Goal: Task Accomplishment & Management: Manage account settings

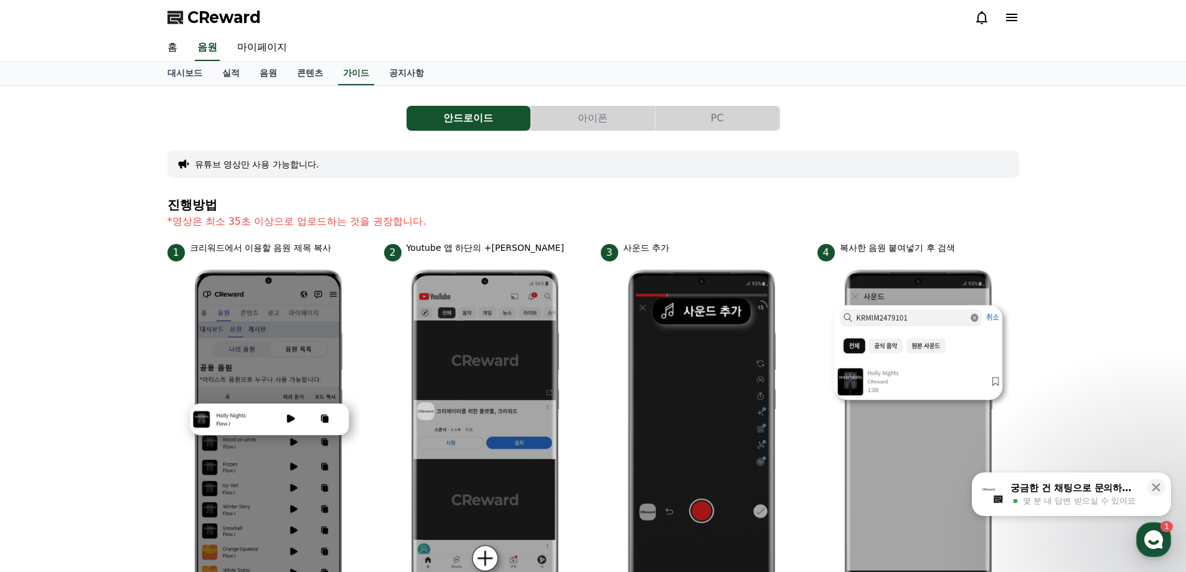
click at [1068, 121] on div "안드로이드 아이폰 PC 유튜브 영상만 사용 가능합니다. 진행방법 *영상은 최소 35초 이상으로 업로드하는 것을 권장합니다. 1 크리워드에서 이…" at bounding box center [593, 541] width 1186 height 910
click at [1010, 19] on icon at bounding box center [1011, 17] width 15 height 15
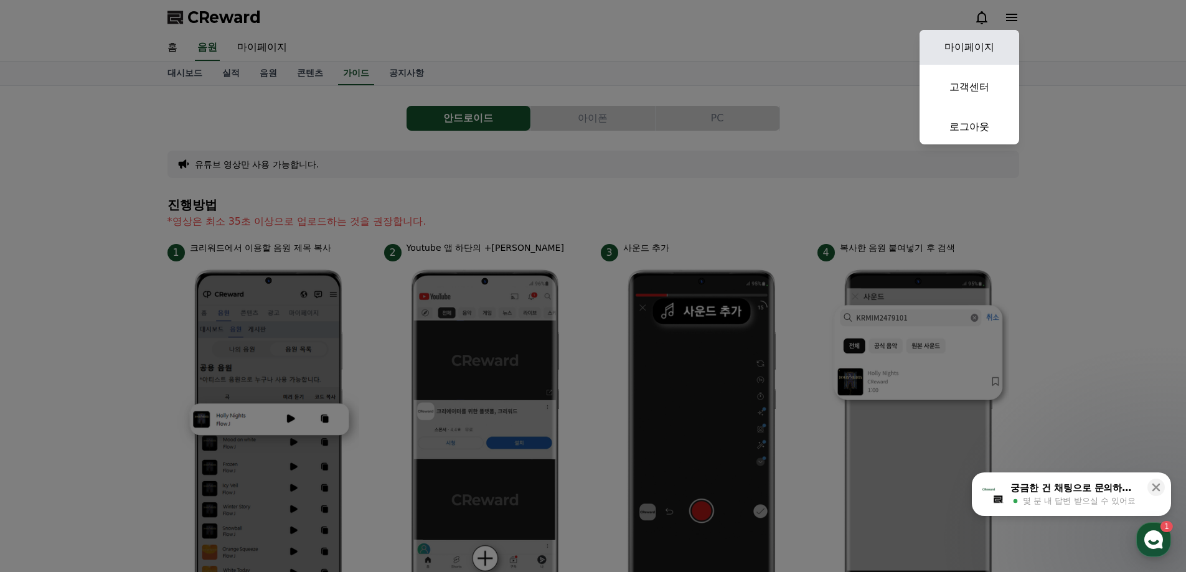
click at [992, 53] on link "마이페이지" at bounding box center [970, 47] width 100 height 35
select select "**********"
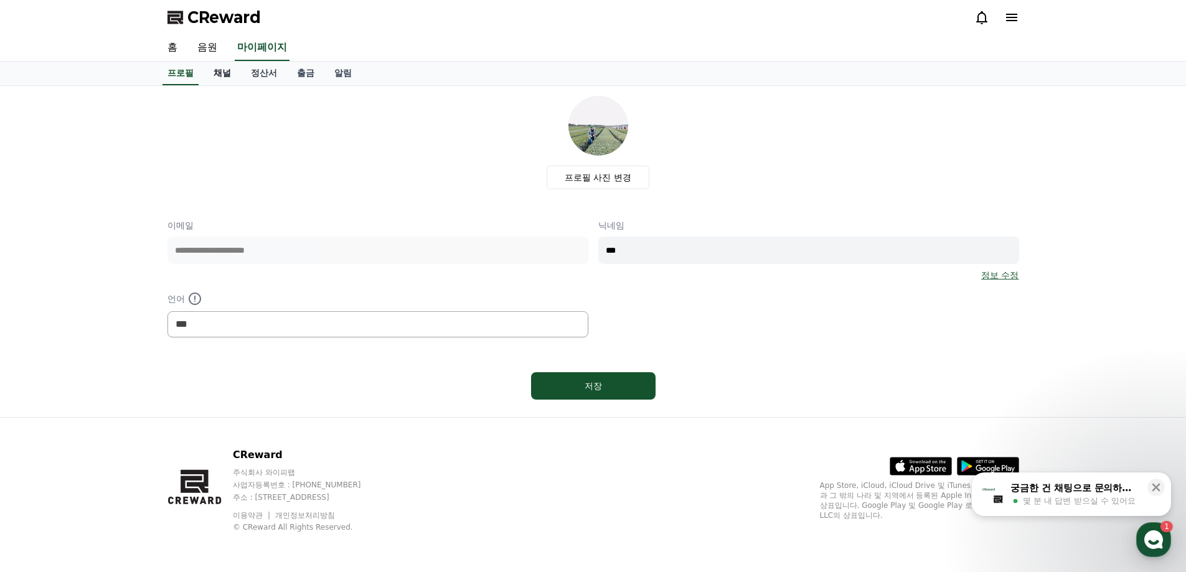
click at [207, 77] on link "채널" at bounding box center [222, 74] width 37 height 24
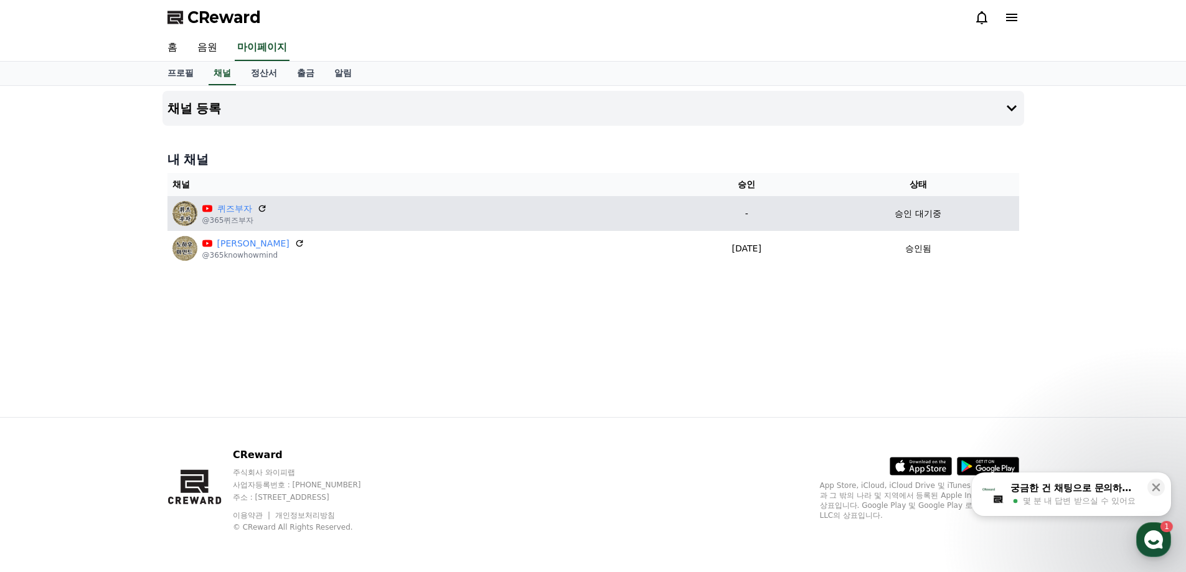
click at [915, 211] on p "승인 대기중" at bounding box center [918, 213] width 46 height 13
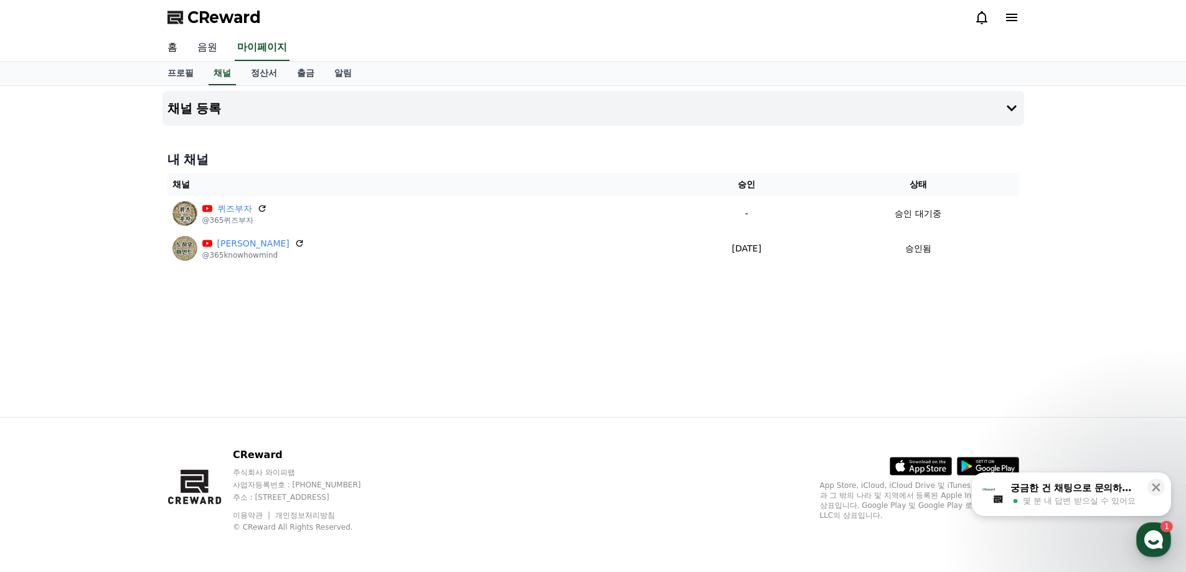
click at [195, 46] on link "음원" at bounding box center [207, 48] width 40 height 26
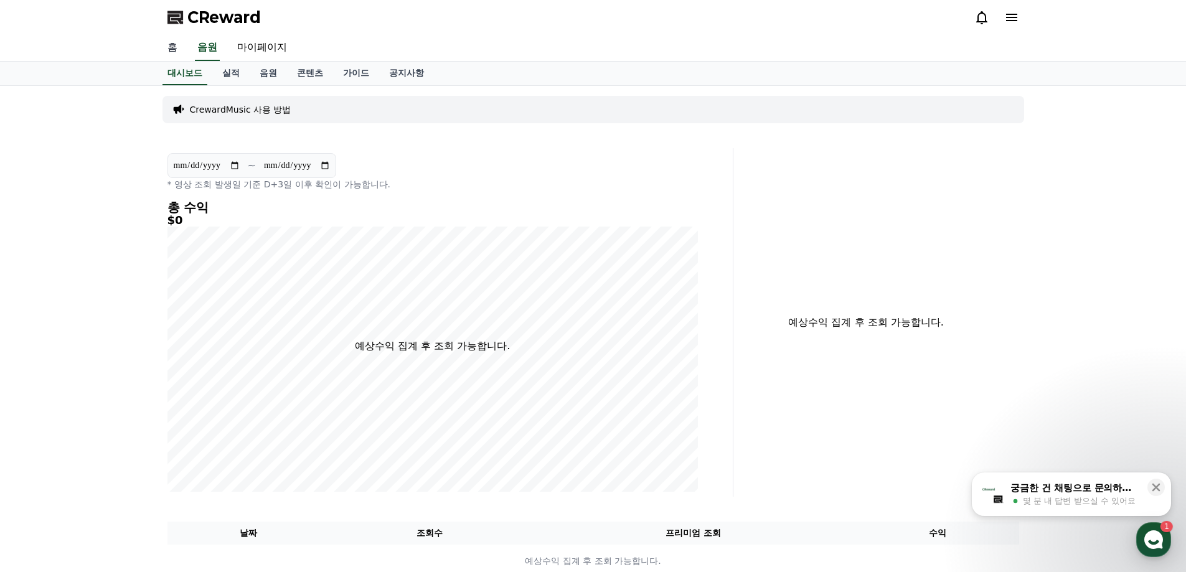
click at [178, 52] on link "홈" at bounding box center [173, 48] width 30 height 26
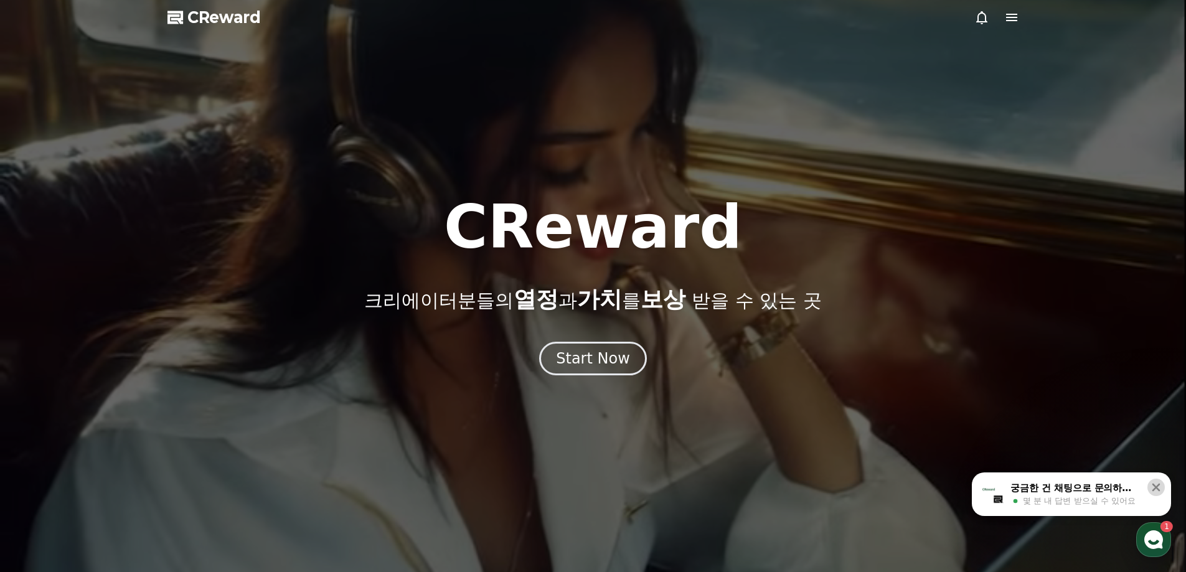
click at [1159, 488] on icon at bounding box center [1156, 487] width 12 height 12
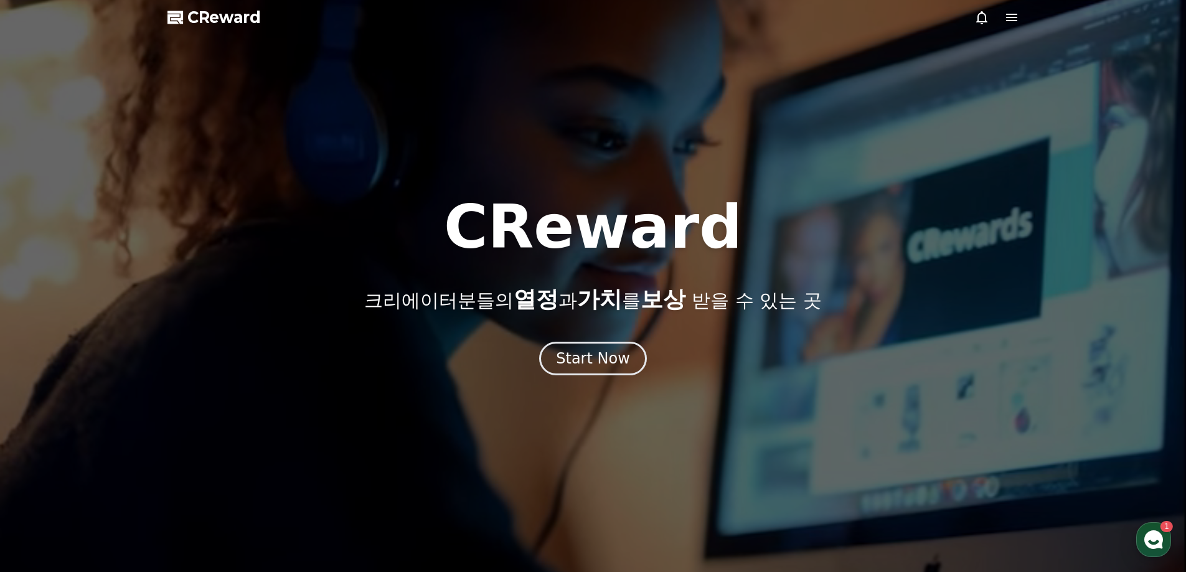
click at [1015, 18] on icon at bounding box center [1011, 17] width 11 height 7
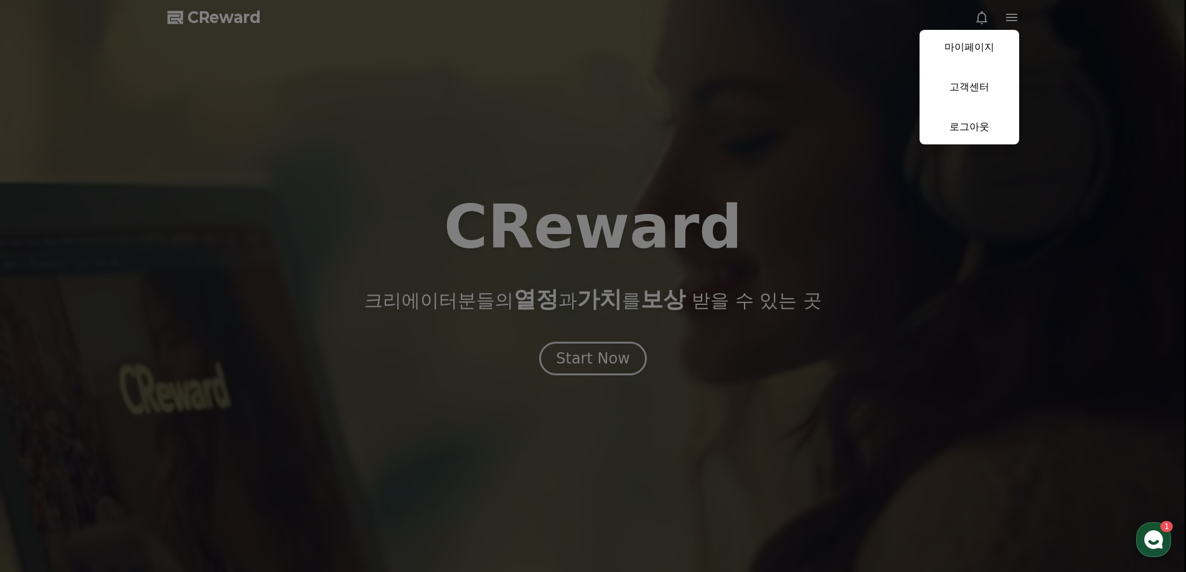
click at [966, 60] on link "마이페이지" at bounding box center [970, 47] width 100 height 35
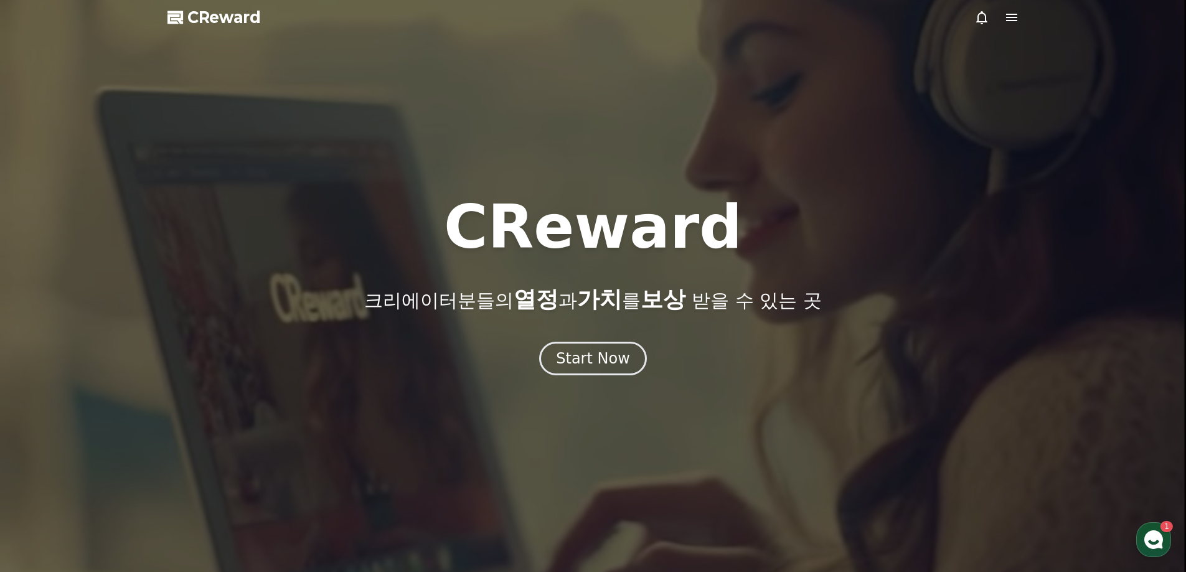
select select "**********"
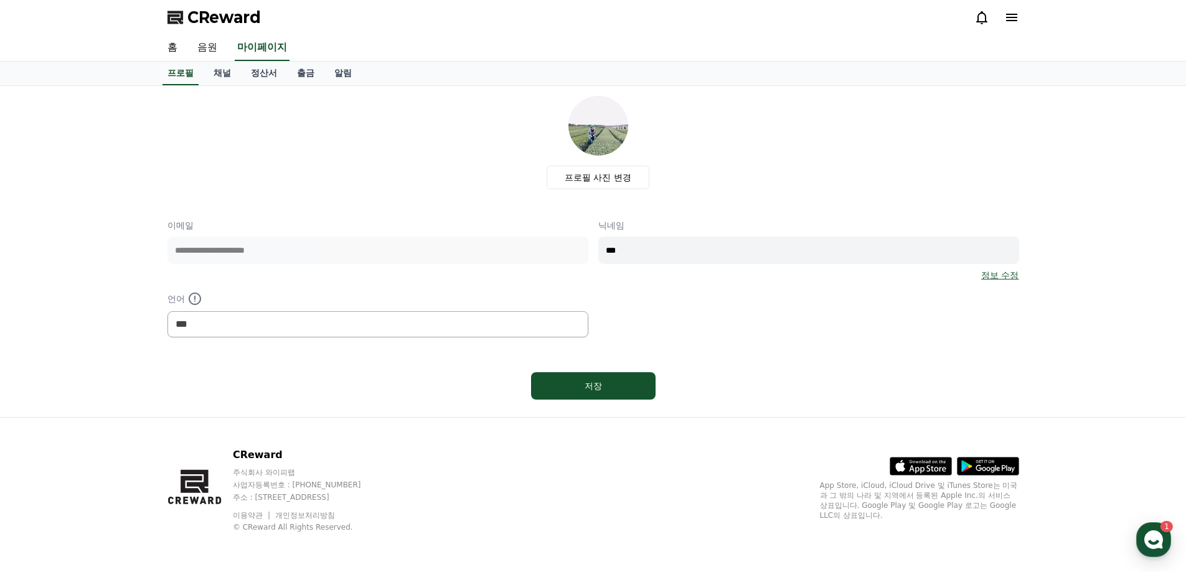
click at [210, 56] on link "음원" at bounding box center [207, 48] width 40 height 26
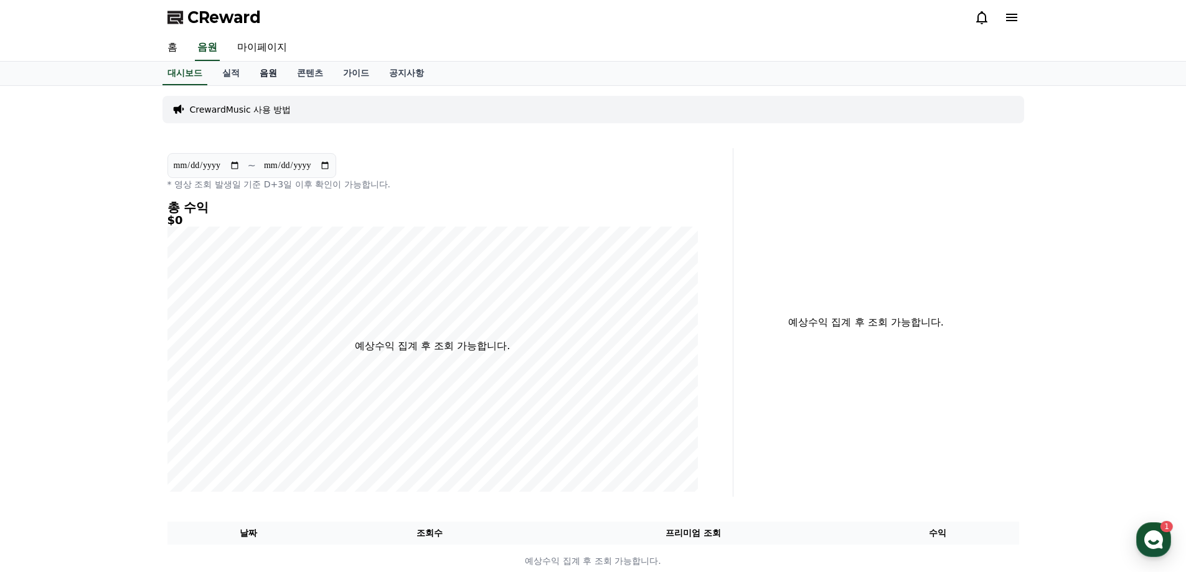
click at [265, 75] on link "음원" at bounding box center [268, 74] width 37 height 24
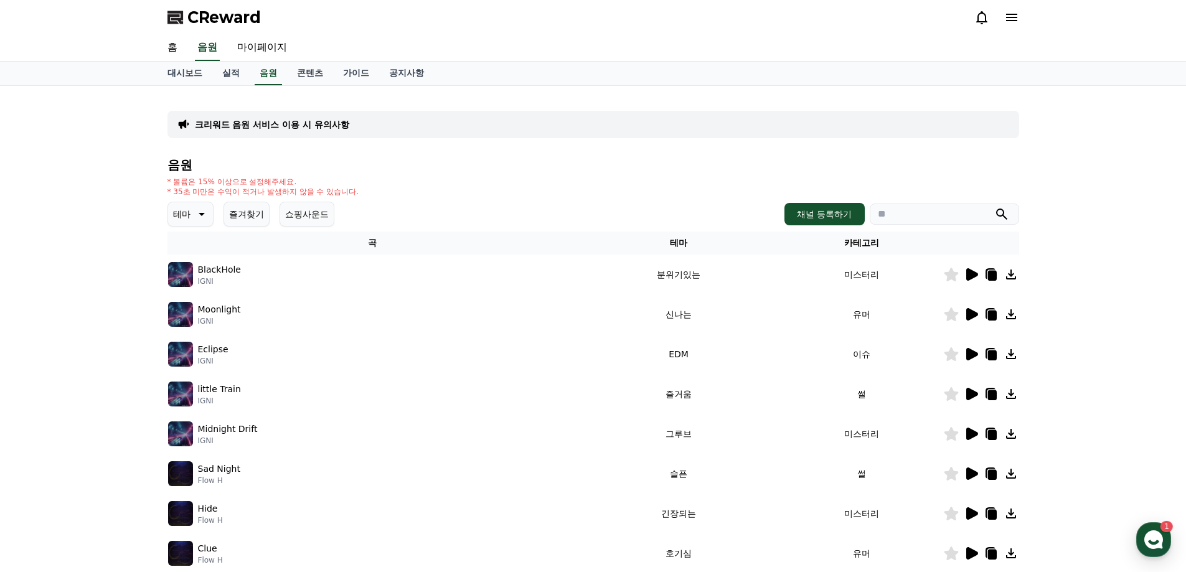
click at [1061, 364] on div "크리워드 음원 서비스 이용 시 유의사항 음원 * 볼륨은 15% 이상으로 설정해주세요. * 35초 미만은 수익이 적거나 발생하지 않을 수 있습니…" at bounding box center [593, 387] width 1186 height 602
